Goal: Information Seeking & Learning: Learn about a topic

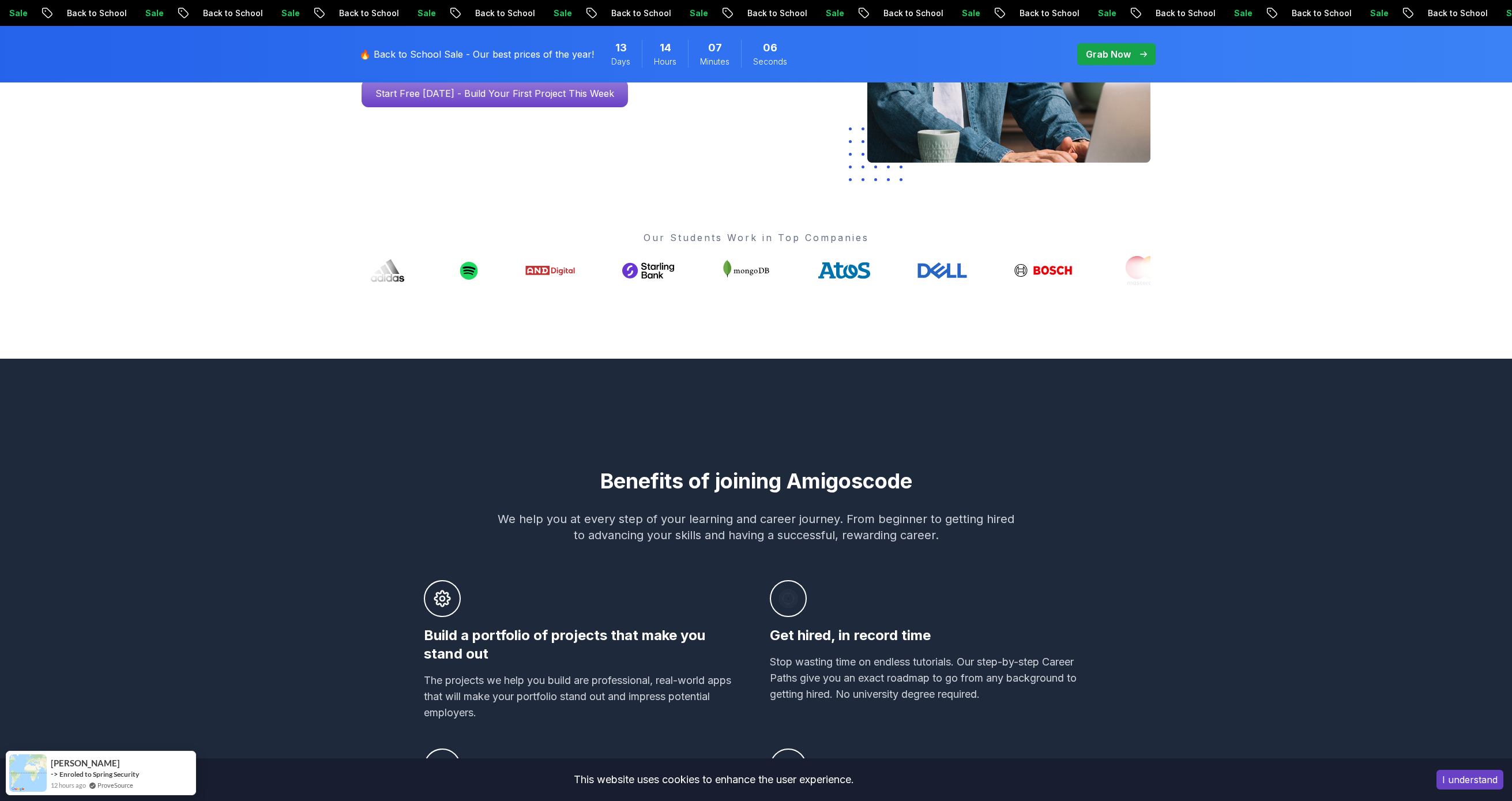
scroll to position [346, 0]
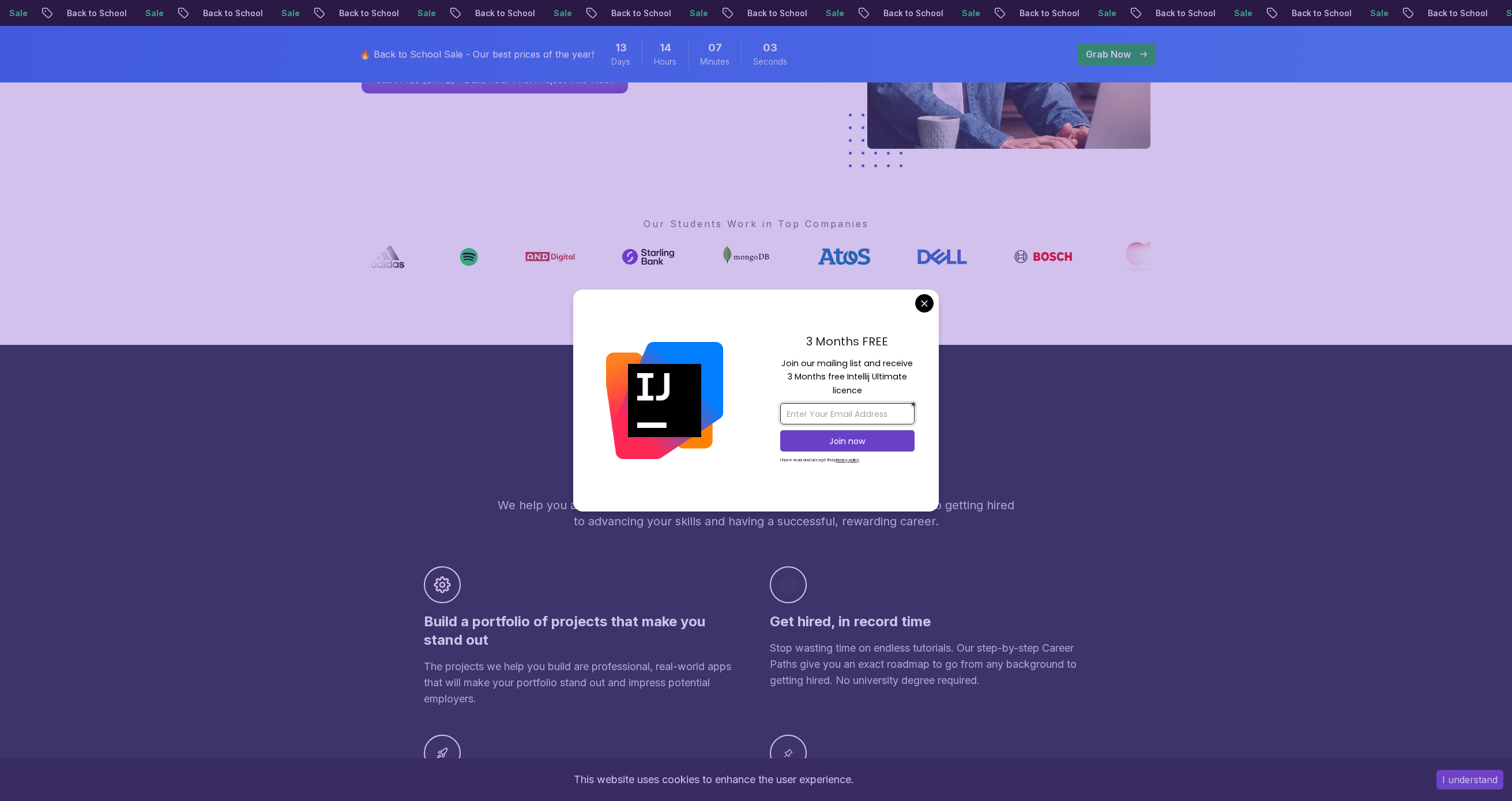
click at [846, 408] on input "email" at bounding box center [848, 414] width 134 height 22
type input "[PERSON_NAME].bryle"
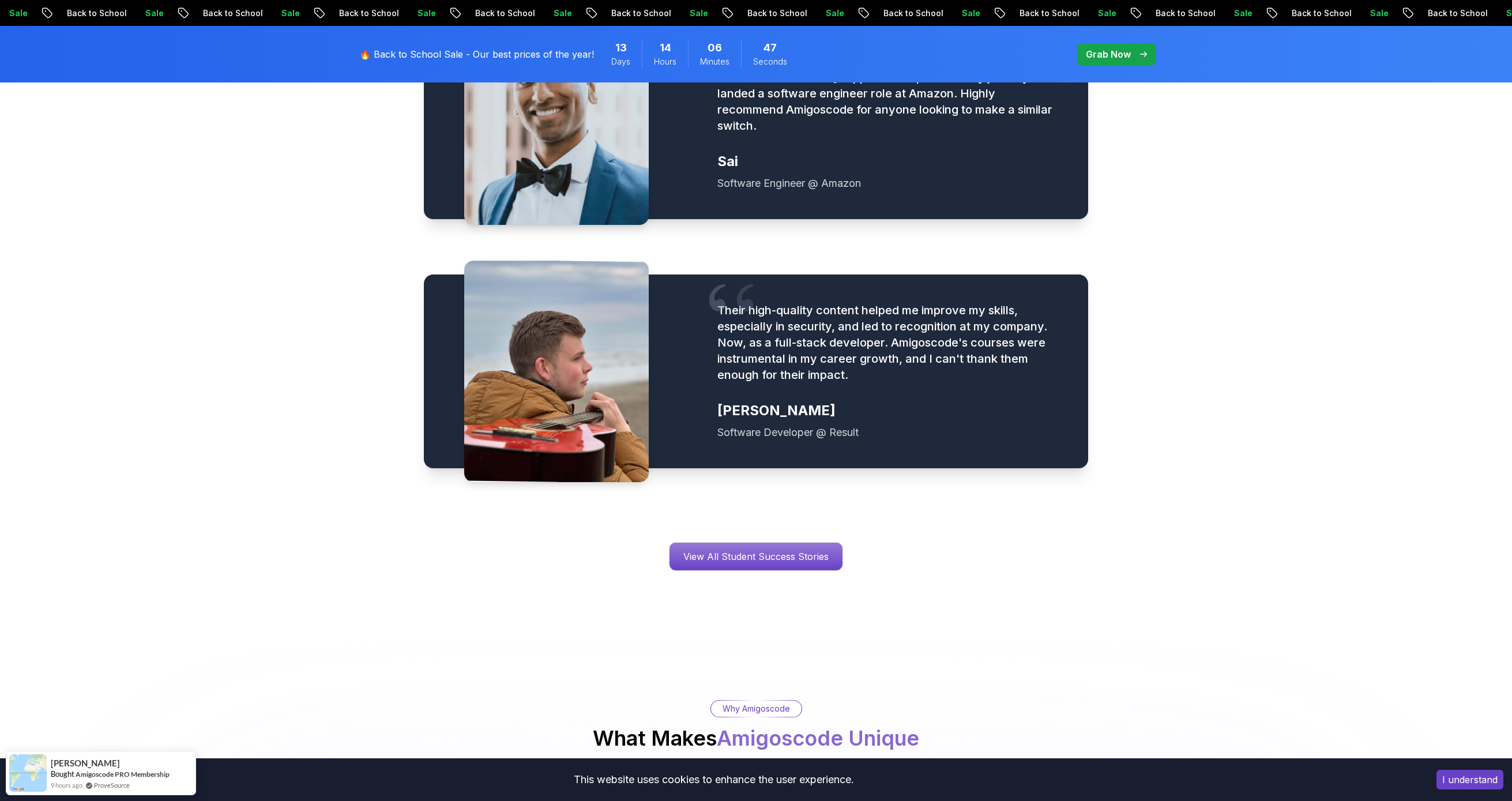
scroll to position [1556, 0]
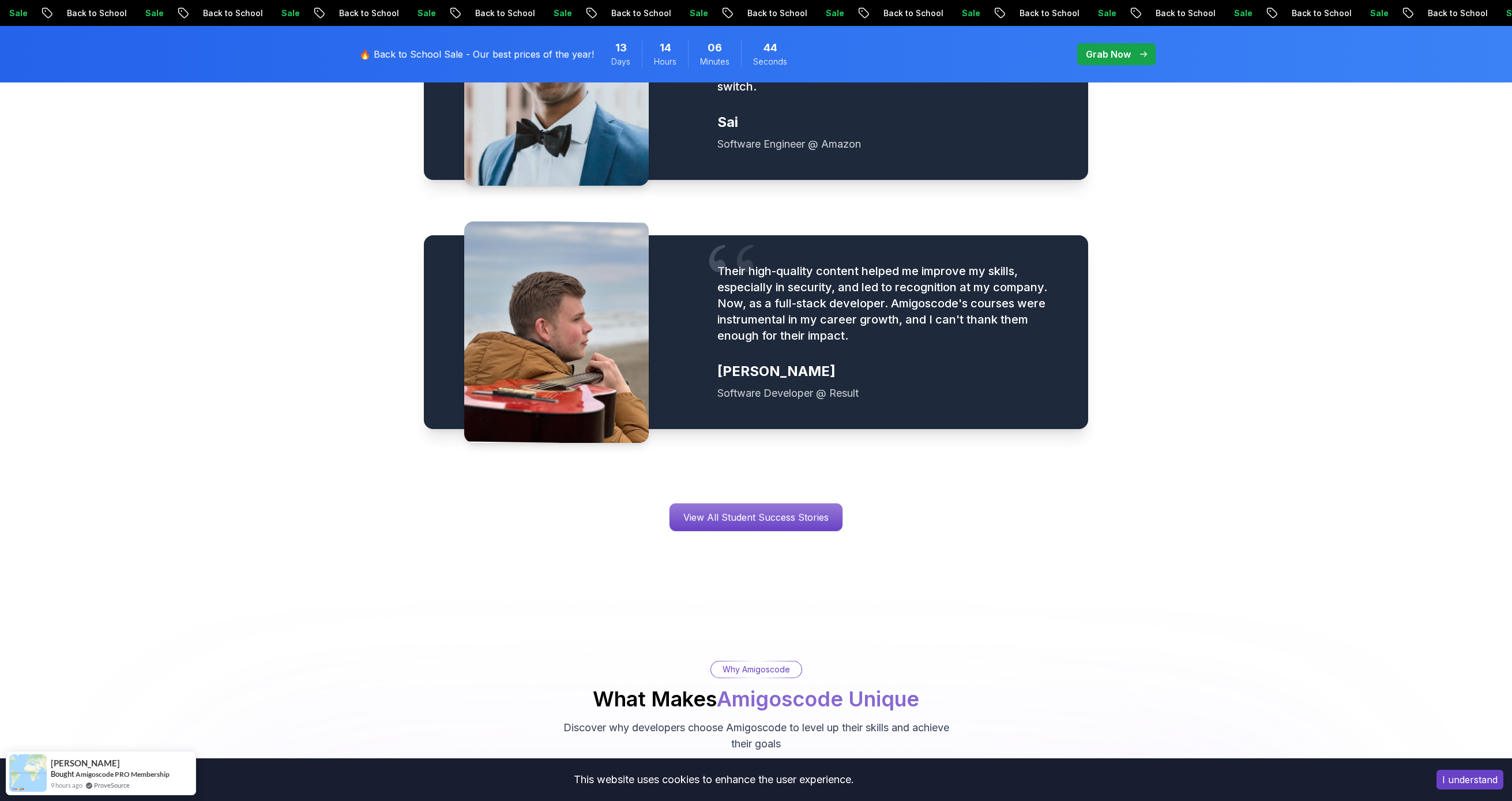
click at [228, 536] on div "Students Success Student Transformations See how our students are achieving the…" at bounding box center [756, 194] width 1512 height 784
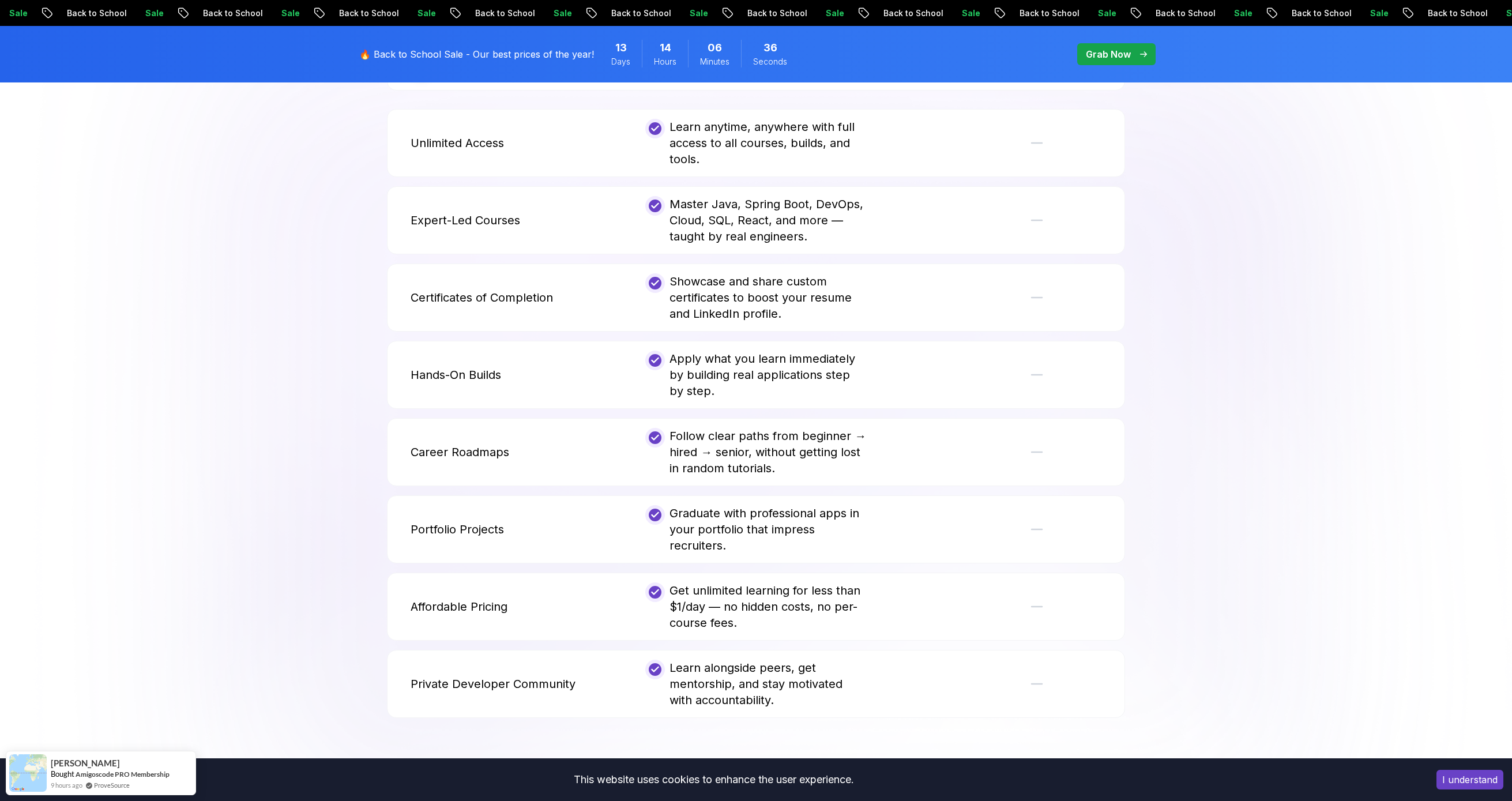
scroll to position [2308, 0]
